Goal: Transaction & Acquisition: Book appointment/travel/reservation

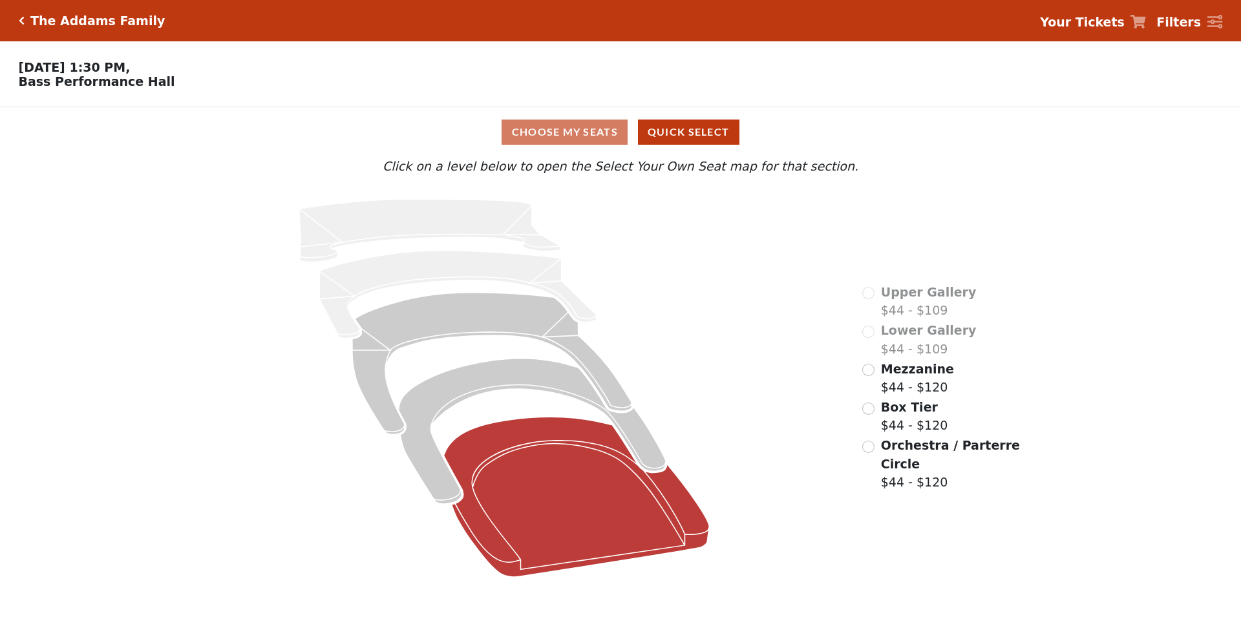
click at [551, 487] on icon at bounding box center [577, 497] width 266 height 160
click at [525, 477] on icon at bounding box center [577, 497] width 266 height 160
